Goal: Find specific page/section: Find specific page/section

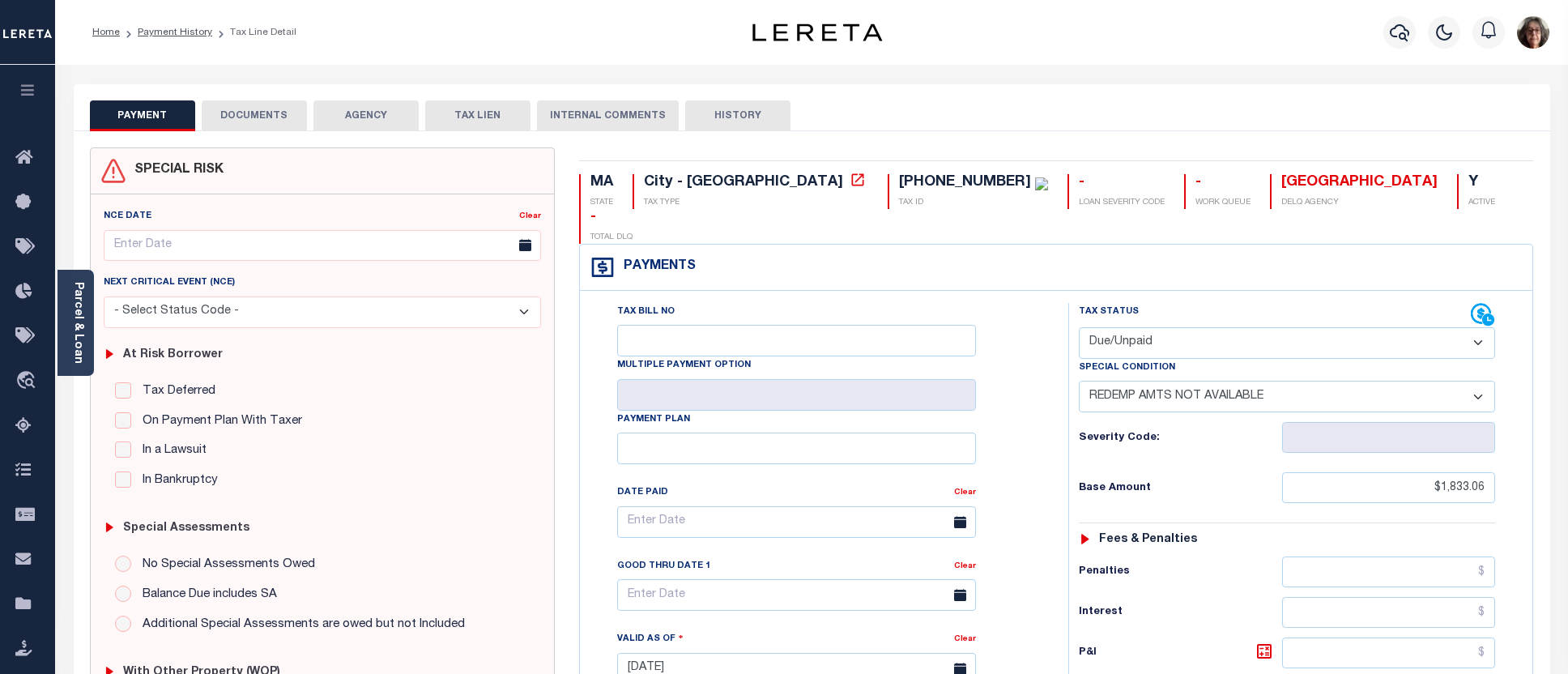
select select "DUE"
select select "24"
click at [109, 35] on link "Home" at bounding box center [105, 32] width 27 height 10
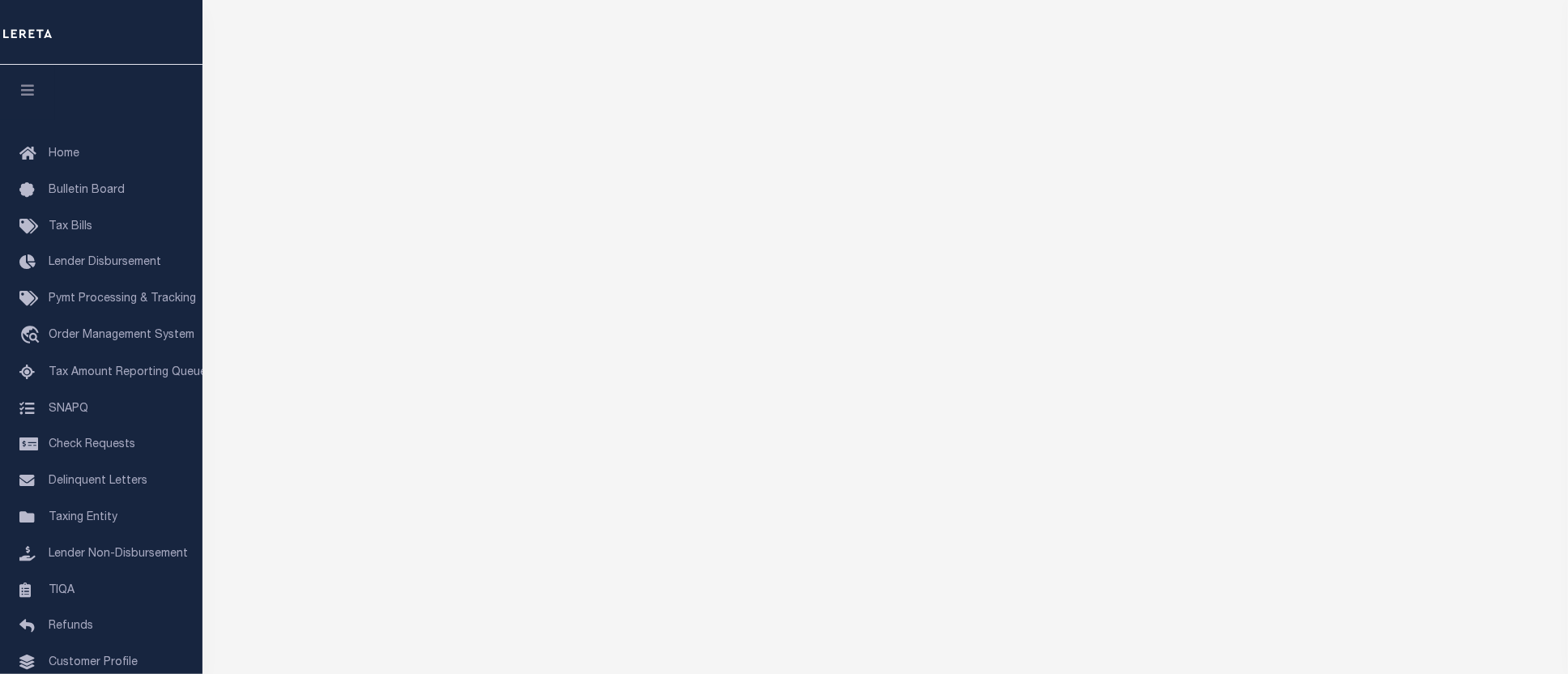
scroll to position [180, 0]
